Goal: Navigation & Orientation: Find specific page/section

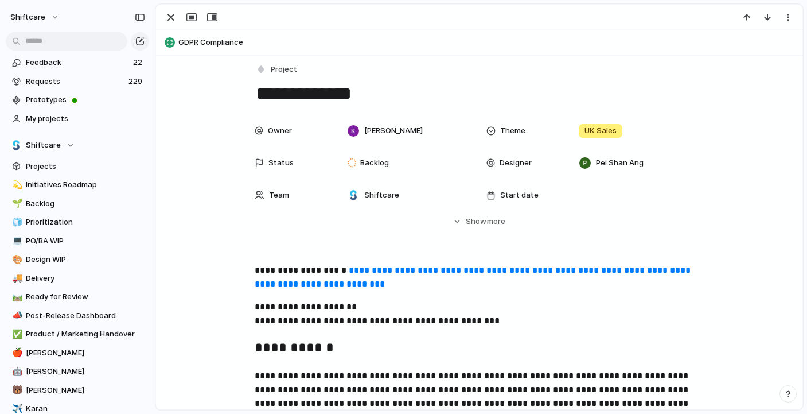
scroll to position [8, 0]
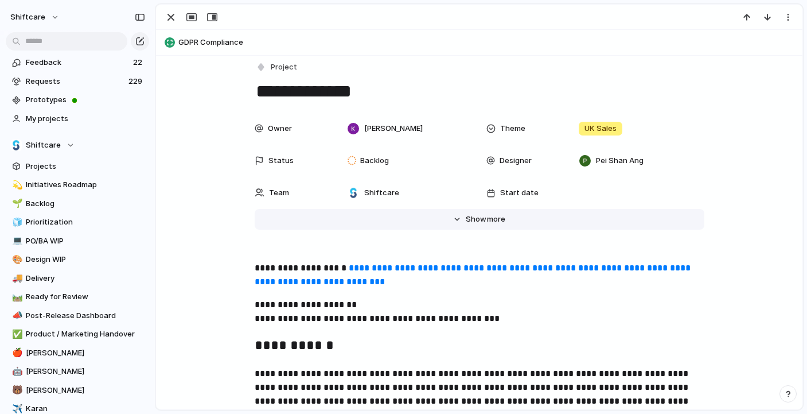
click at [489, 224] on span "more" at bounding box center [496, 218] width 18 height 11
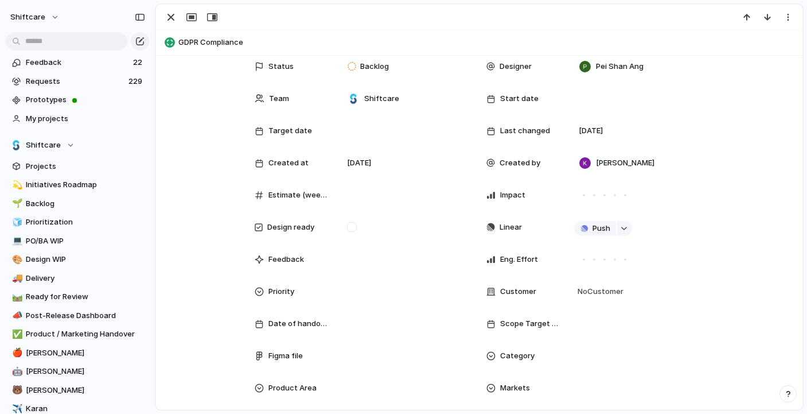
scroll to position [0, 0]
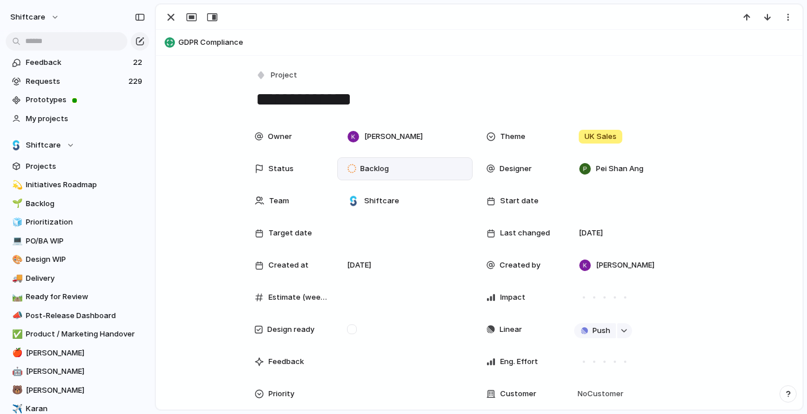
click at [392, 166] on div "Backlog" at bounding box center [370, 169] width 45 height 14
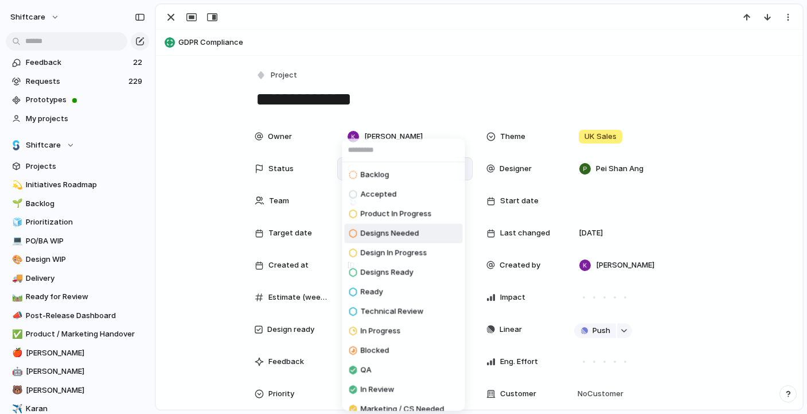
click at [406, 233] on span "Designs Needed" at bounding box center [390, 233] width 59 height 11
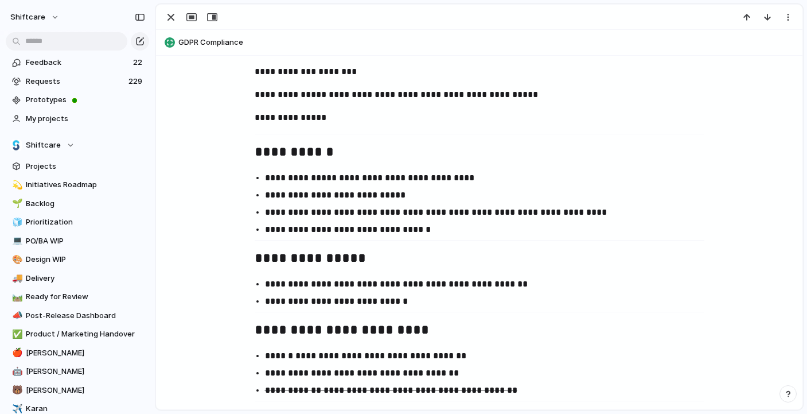
scroll to position [1561, 0]
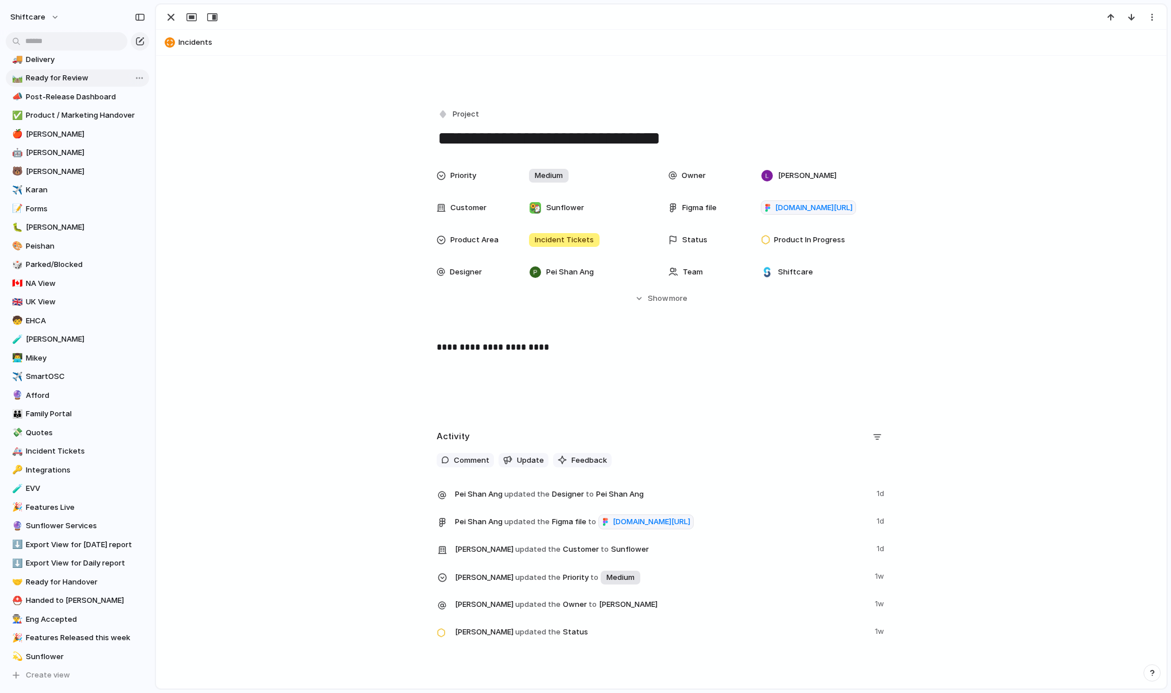
scroll to position [229, 0]
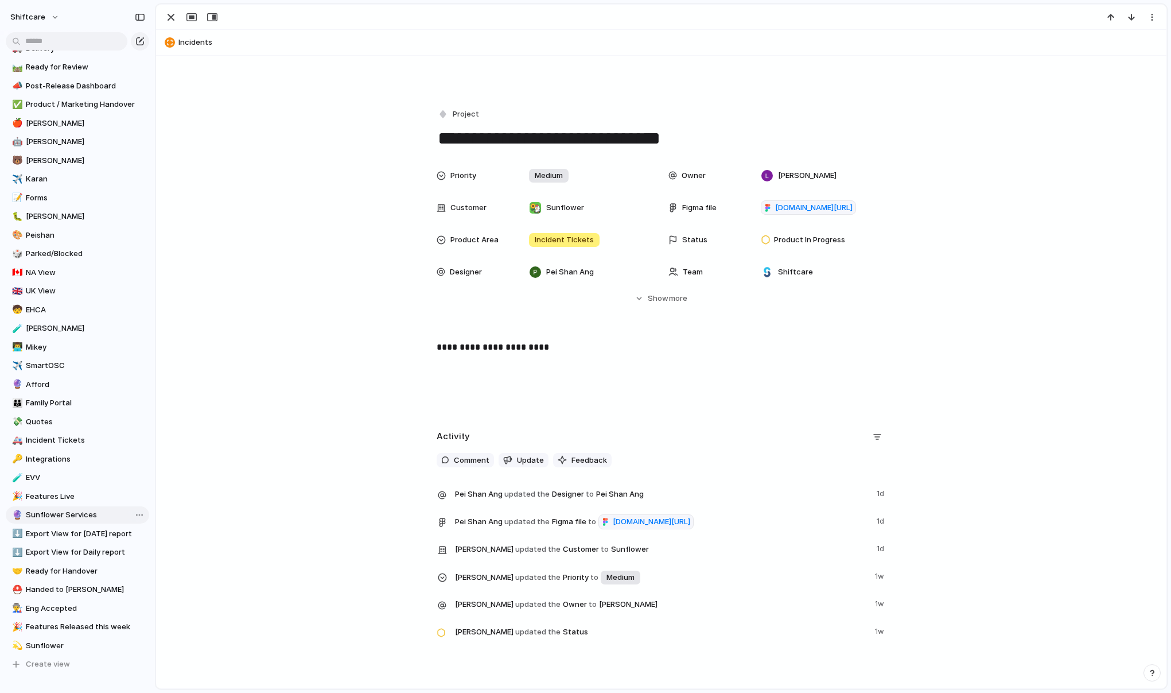
click at [52, 511] on span "Sunflower Services" at bounding box center [85, 514] width 119 height 11
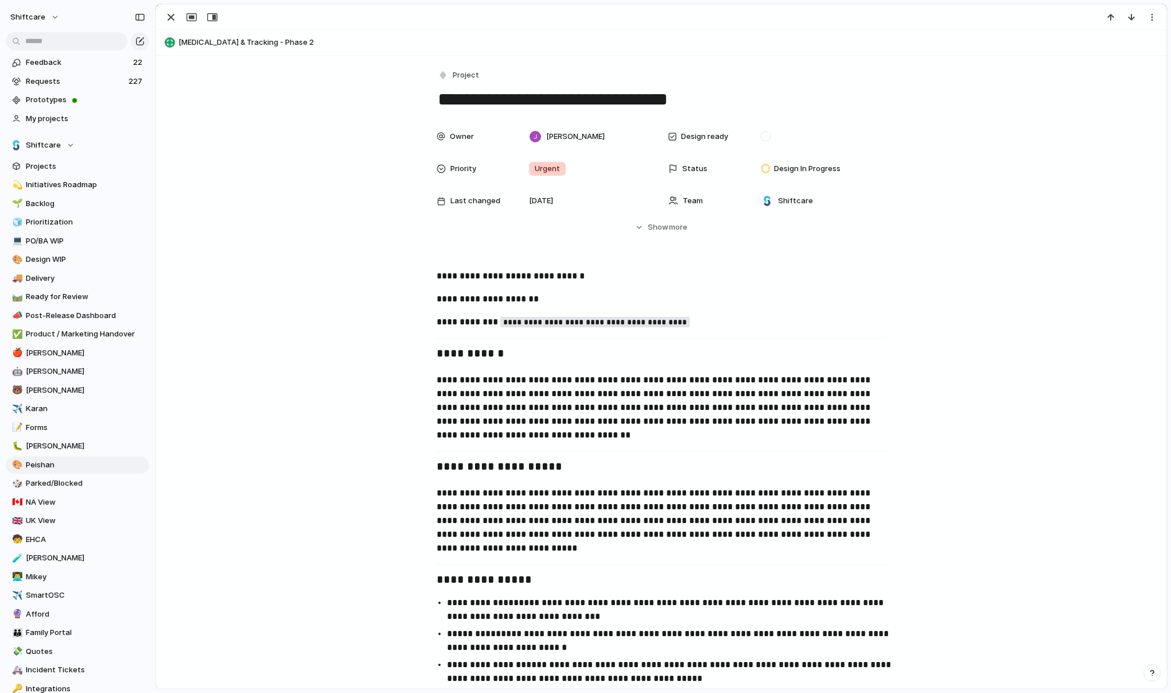
scroll to position [1388, 0]
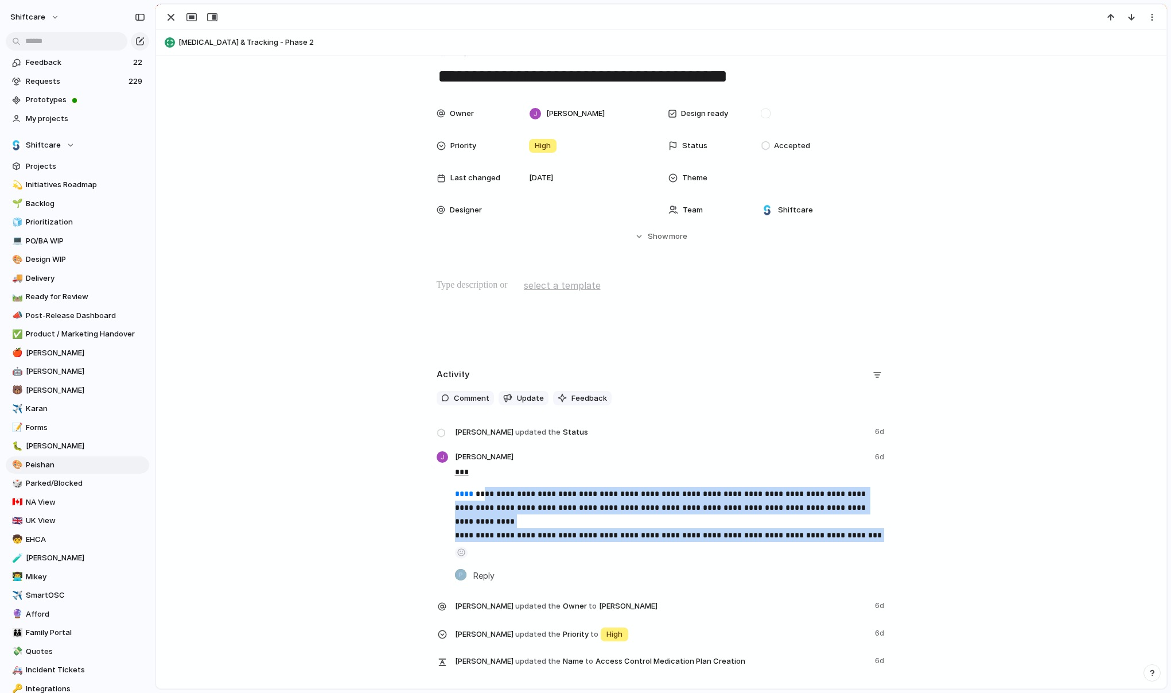
scroll to position [24, 0]
click at [725, 505] on span "**********" at bounding box center [661, 507] width 413 height 36
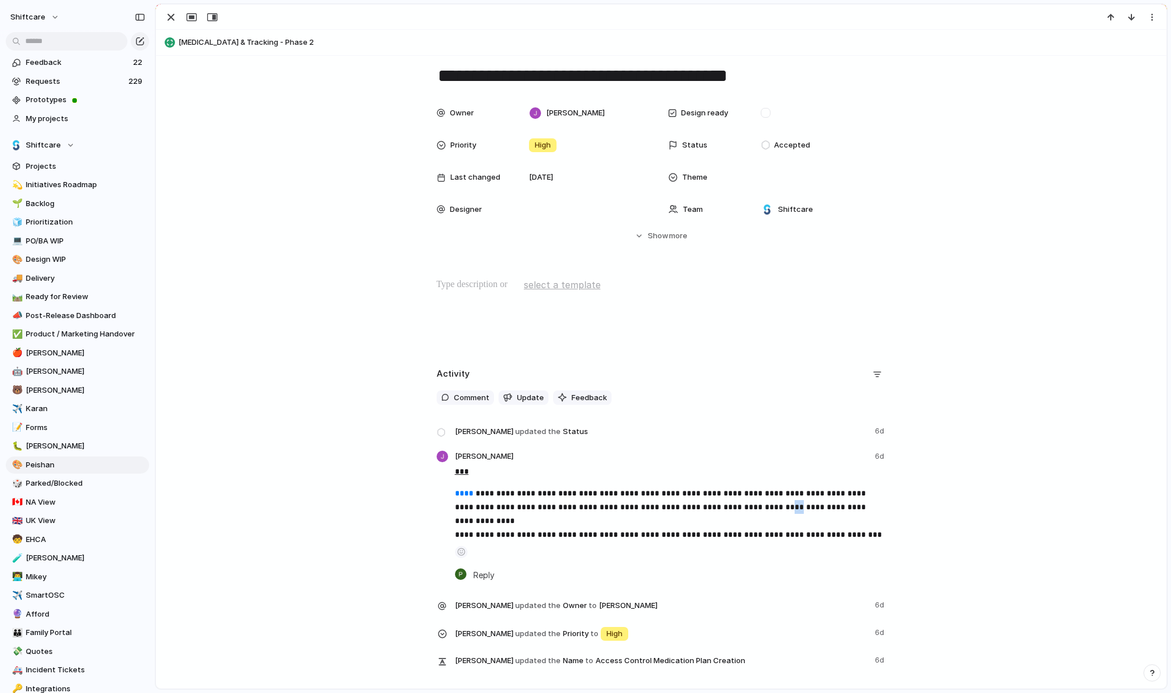
click at [725, 505] on span "**********" at bounding box center [661, 507] width 413 height 36
click at [470, 289] on p at bounding box center [662, 285] width 450 height 14
click at [512, 314] on div at bounding box center [661, 314] width 983 height 73
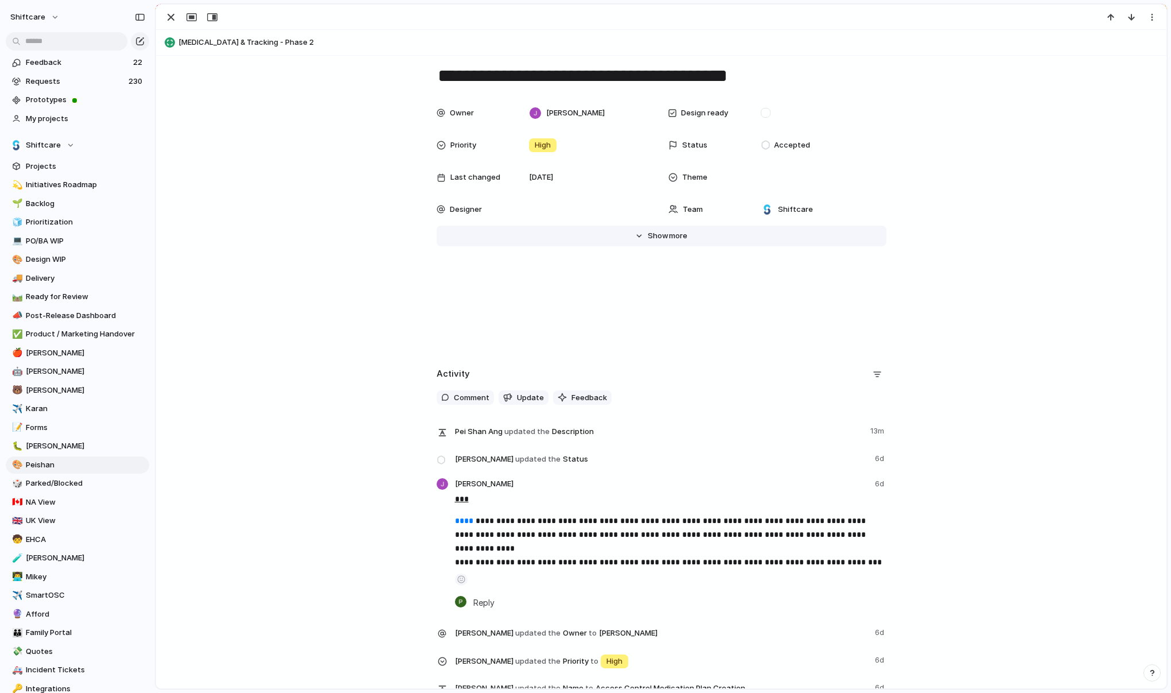
click at [677, 229] on button "Hide Show more" at bounding box center [662, 235] width 450 height 21
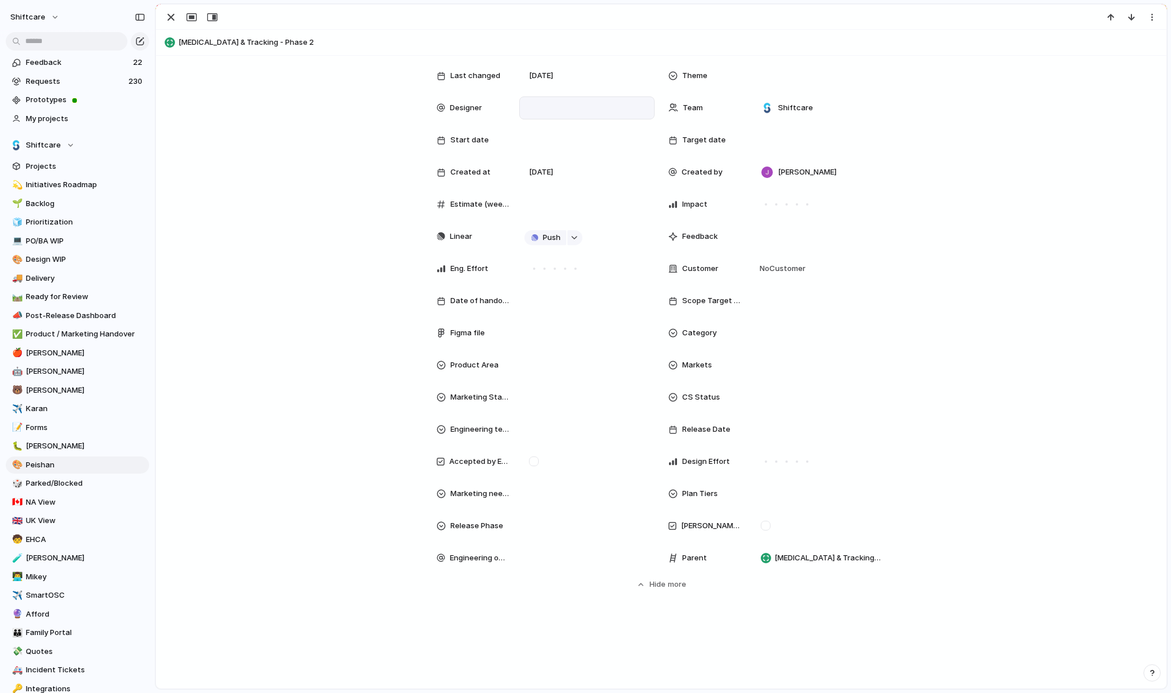
scroll to position [561, 0]
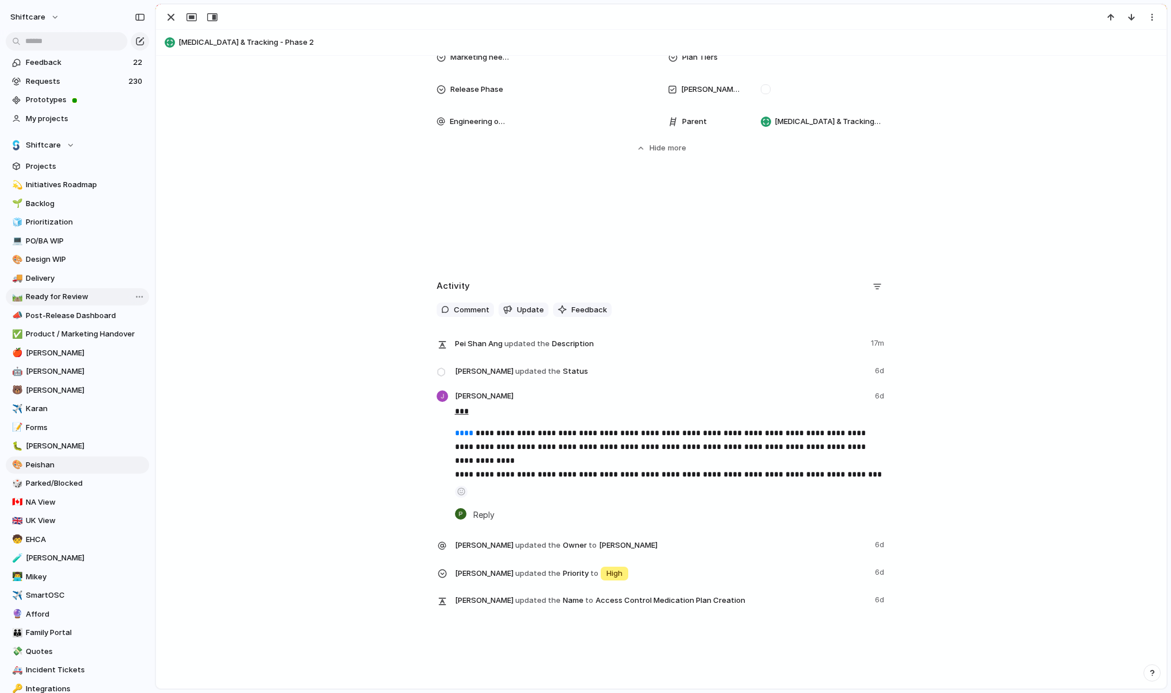
click at [214, 306] on div "**********" at bounding box center [661, 448] width 983 height 342
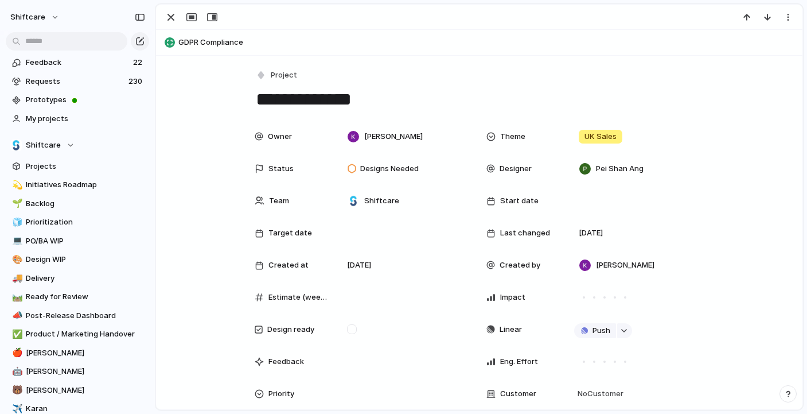
scroll to position [1561, 0]
